Goal: Information Seeking & Learning: Learn about a topic

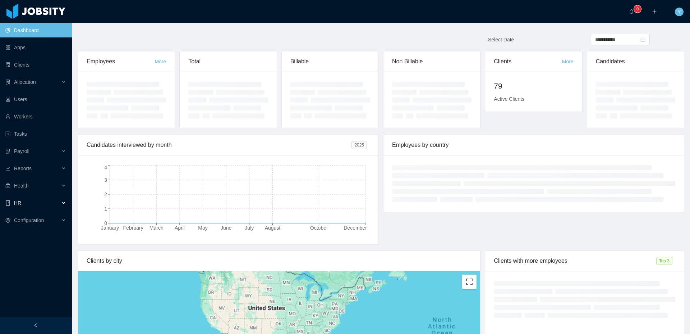
click at [42, 193] on li "Health" at bounding box center [36, 186] width 72 height 16
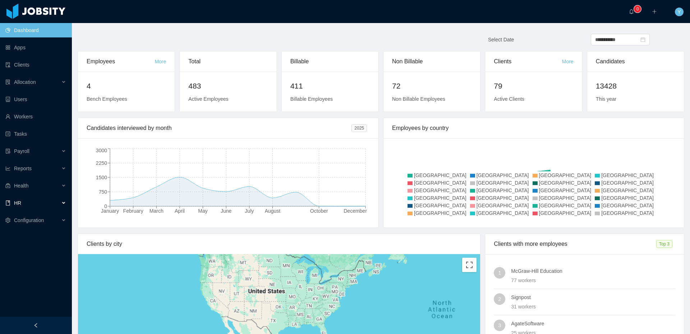
click at [38, 197] on div "HR" at bounding box center [36, 203] width 72 height 14
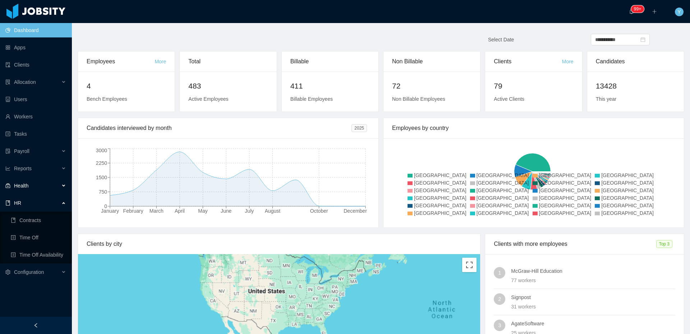
click at [48, 183] on div "Health" at bounding box center [36, 185] width 72 height 14
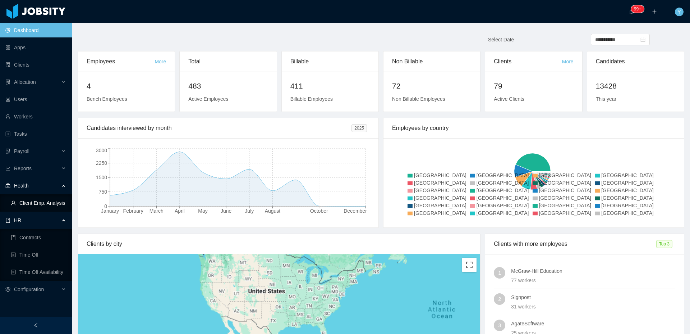
click at [38, 208] on link "Client Emp. Analysis" at bounding box center [38, 203] width 55 height 14
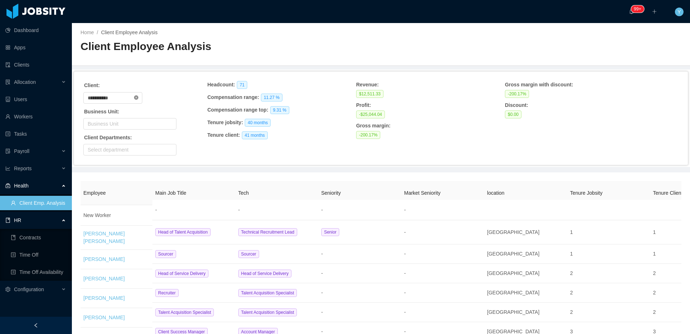
click at [138, 97] on icon "icon: close-circle" at bounding box center [136, 97] width 4 height 4
click at [121, 95] on input "text" at bounding box center [112, 98] width 59 height 12
click at [120, 125] on li "McGraw-Hill Education" at bounding box center [115, 123] width 64 height 12
type input "**********"
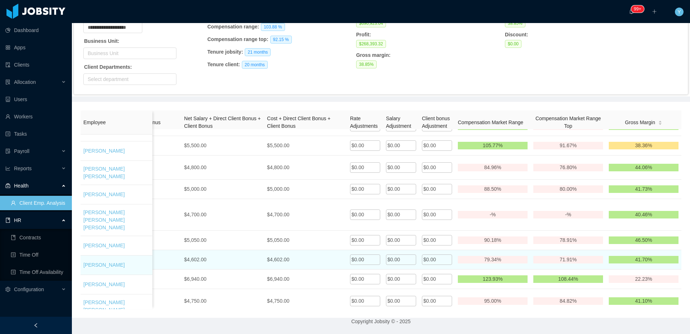
click at [388, 256] on span "$0.00" at bounding box center [394, 259] width 13 height 6
drag, startPoint x: 395, startPoint y: 216, endPoint x: 377, endPoint y: 217, distance: 18.0
click at [386, 254] on input "*" at bounding box center [401, 260] width 30 height 12
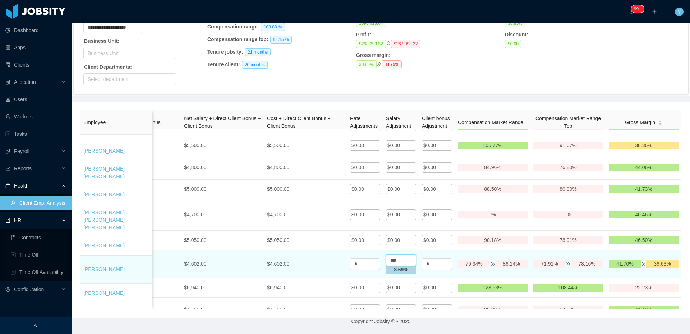
type input "***"
click at [303, 250] on td "$4,602.00" at bounding box center [305, 264] width 83 height 28
click at [396, 266] on strong "8.69 %" at bounding box center [401, 269] width 14 height 6
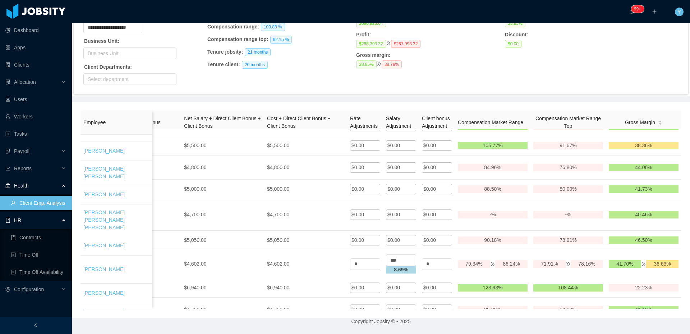
click at [388, 60] on span "38.79%" at bounding box center [392, 64] width 20 height 8
click at [386, 60] on span "38.79%" at bounding box center [392, 64] width 20 height 8
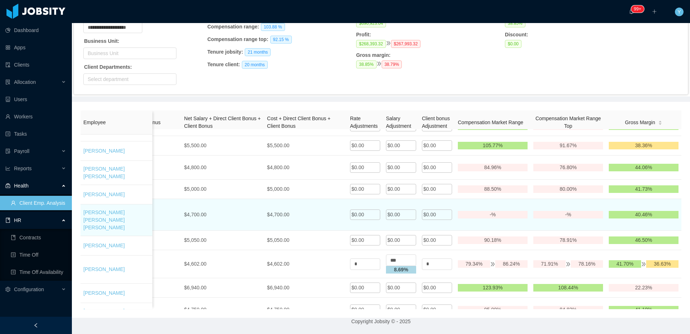
click at [289, 211] on div "$4,700.00" at bounding box center [305, 215] width 77 height 8
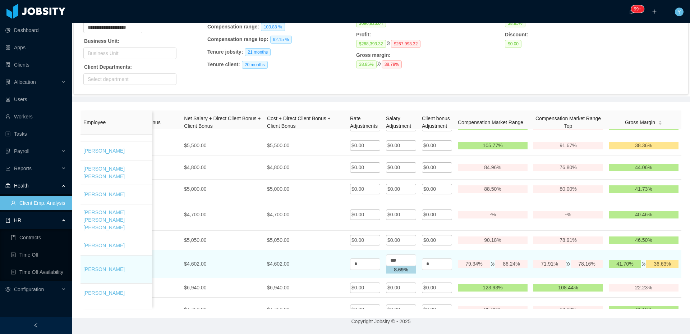
click at [321, 250] on td "$4,602.00" at bounding box center [305, 264] width 83 height 28
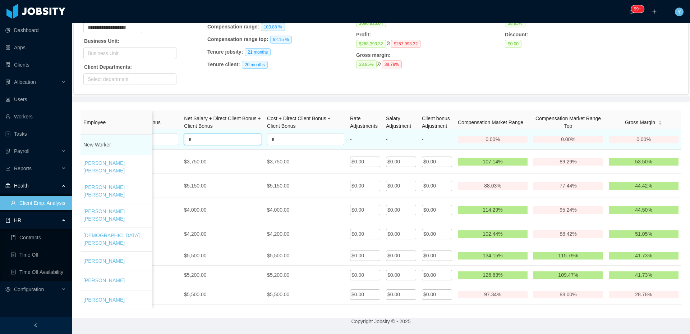
click at [201, 138] on input "*" at bounding box center [222, 139] width 77 height 12
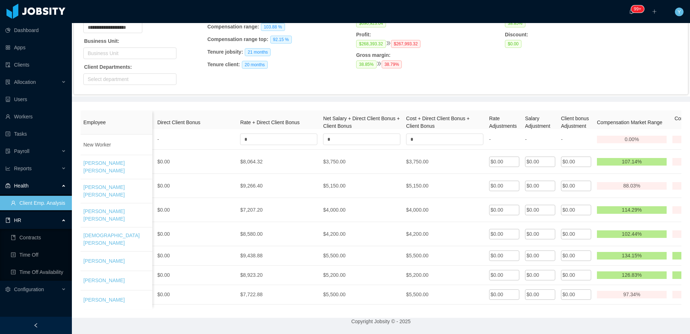
scroll to position [0, 661]
